Goal: Transaction & Acquisition: Purchase product/service

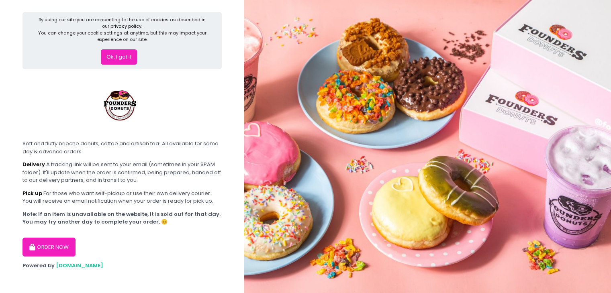
click at [64, 241] on button "ORDER NOW" at bounding box center [49, 247] width 53 height 19
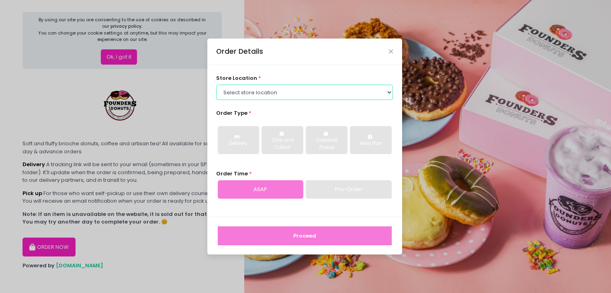
click at [351, 90] on select "Select store location Founders Donuts - [PERSON_NAME] Founders Donuts - SM Suca…" at bounding box center [304, 92] width 177 height 15
select select "66a090d8205de2a9aee5ab10"
click at [216, 85] on select "Select store location Founders Donuts - [PERSON_NAME] Founders Donuts - SM Suca…" at bounding box center [304, 92] width 177 height 15
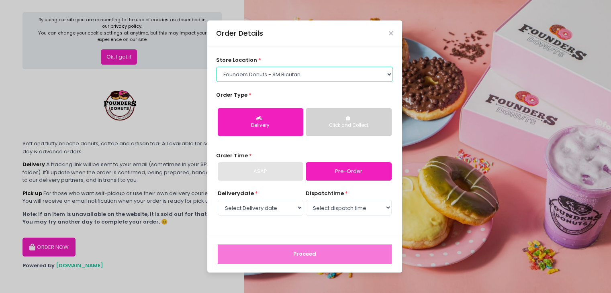
scroll to position [4, 0]
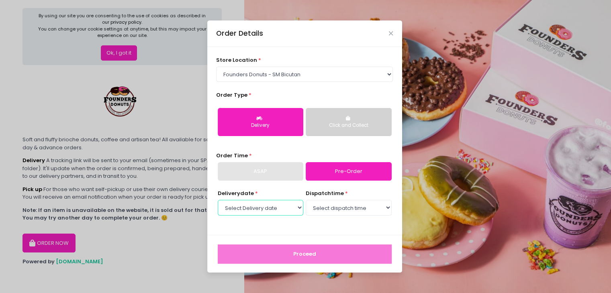
click at [279, 211] on select "Select Delivery date [DATE] [DATE] [DATE] [DATE] [DATE] [DATE] [DATE] [DATE] [D…" at bounding box center [261, 207] width 86 height 15
select select "[DATE]"
click at [218, 200] on select "Select Delivery date [DATE] [DATE] [DATE] [DATE] [DATE] [DATE] [DATE] [DATE] [D…" at bounding box center [261, 207] width 86 height 15
click at [330, 210] on select "Select dispatch time 10:00 AM - 10:30 AM 10:30 AM - 11:00 AM 11:00 AM - 11:30 A…" at bounding box center [349, 207] width 86 height 15
select select "11:30"
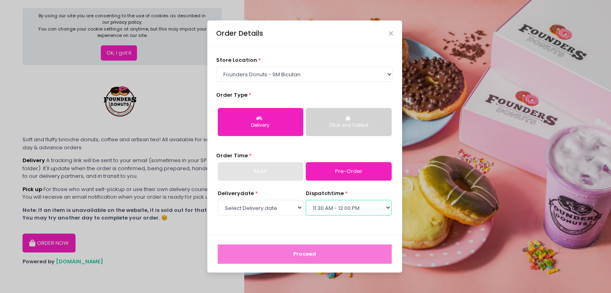
click at [306, 200] on select "Select dispatch time 10:00 AM - 10:30 AM 10:30 AM - 11:00 AM 11:00 AM - 11:30 A…" at bounding box center [349, 207] width 86 height 15
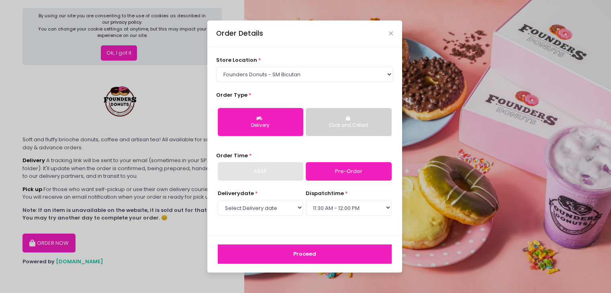
click at [280, 253] on button "Proceed" at bounding box center [305, 254] width 174 height 19
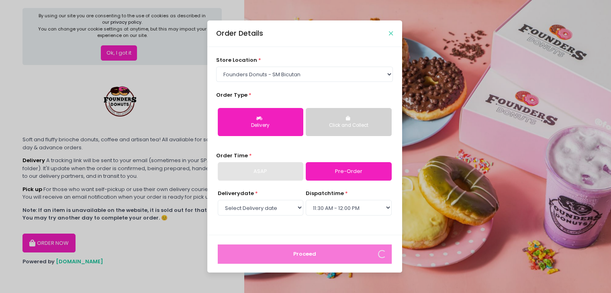
click at [390, 34] on icon "Close" at bounding box center [391, 34] width 4 height 6
